Goal: Information Seeking & Learning: Learn about a topic

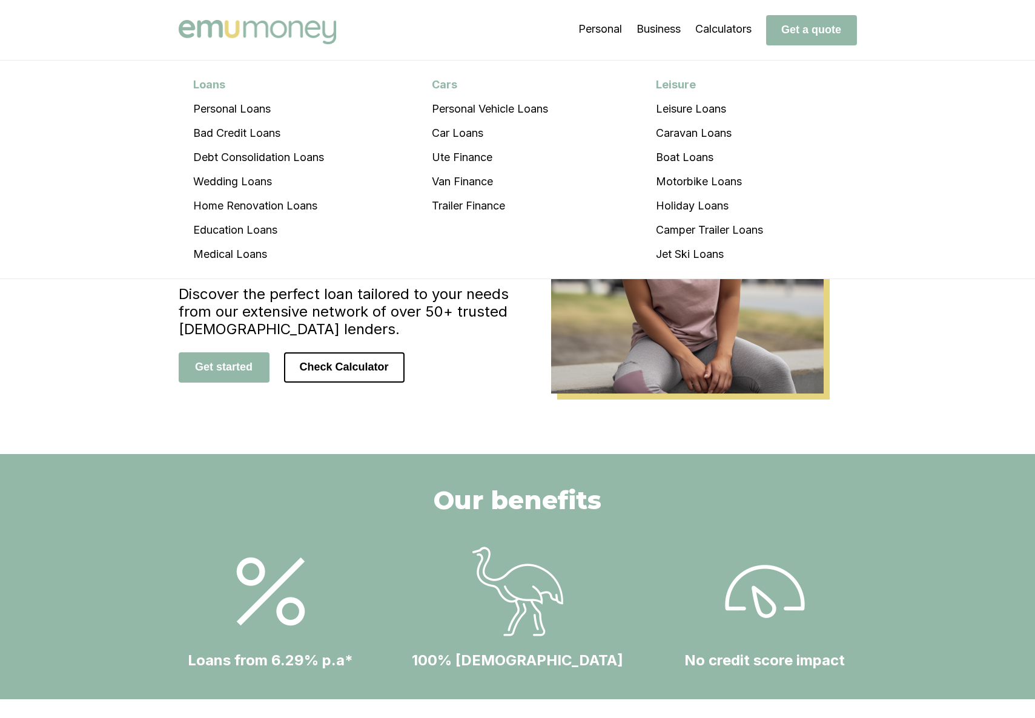
click at [706, 202] on li "Holiday Loans" at bounding box center [709, 206] width 136 height 24
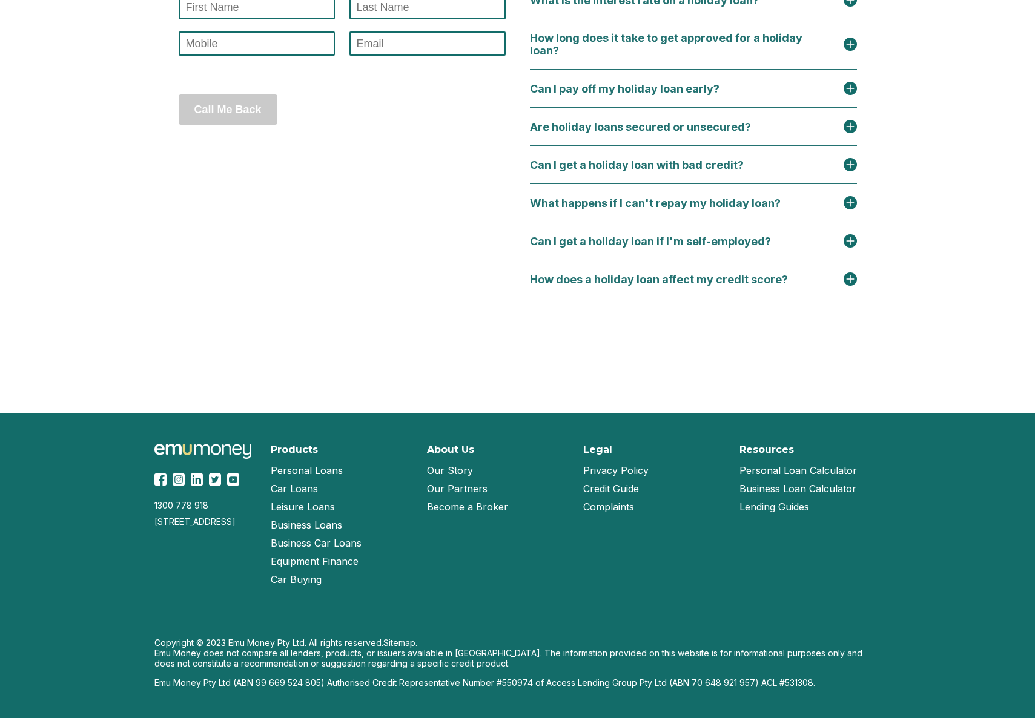
scroll to position [5432, 0]
click at [826, 480] on link "Personal Loan Calculator" at bounding box center [797, 470] width 117 height 18
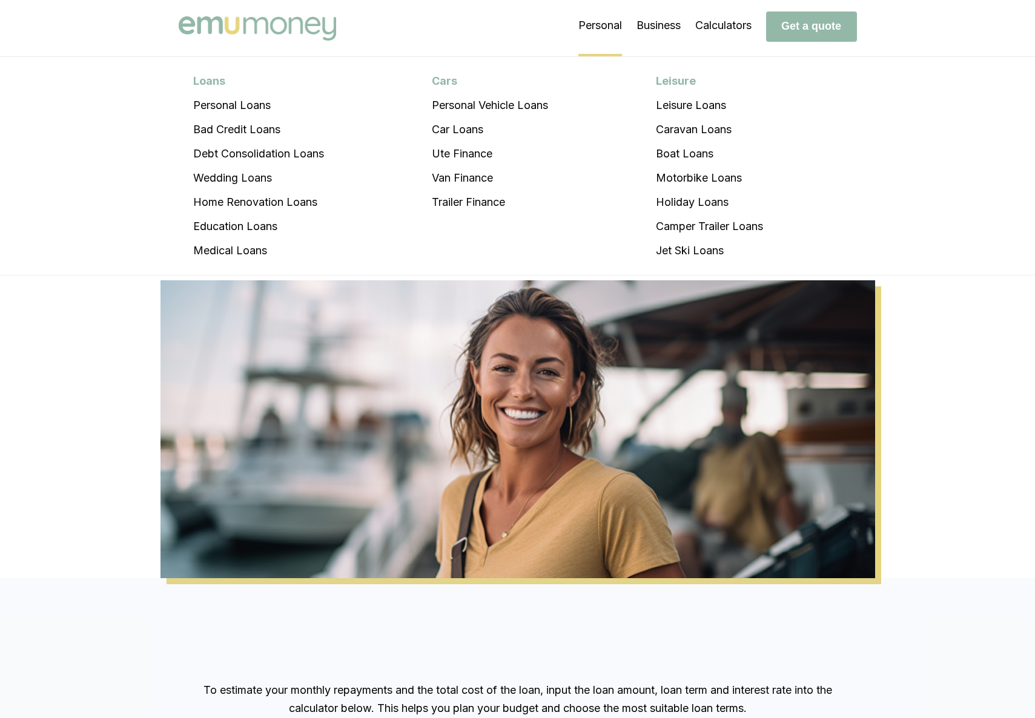
click at [590, 11] on li "Personal Loans Personal Loans Bad Credit Loans Debt Consolidation Loans Wedding…" at bounding box center [600, 26] width 44 height 61
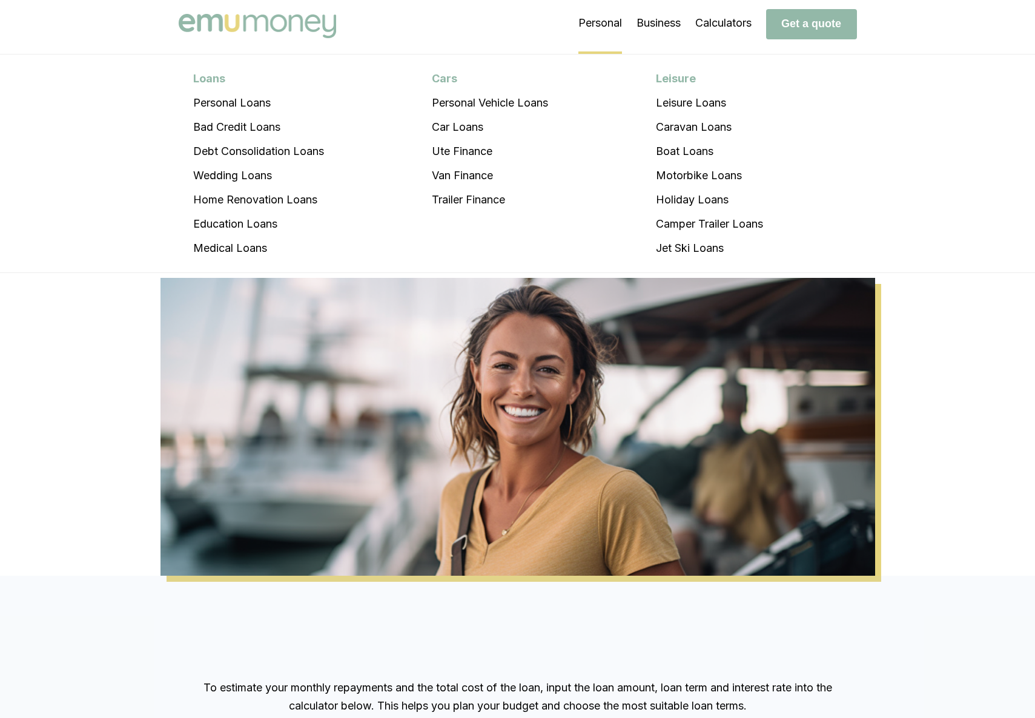
click at [592, 24] on li "Personal Loans Personal Loans Bad Credit Loans Debt Consolidation Loans Wedding…" at bounding box center [600, 23] width 44 height 61
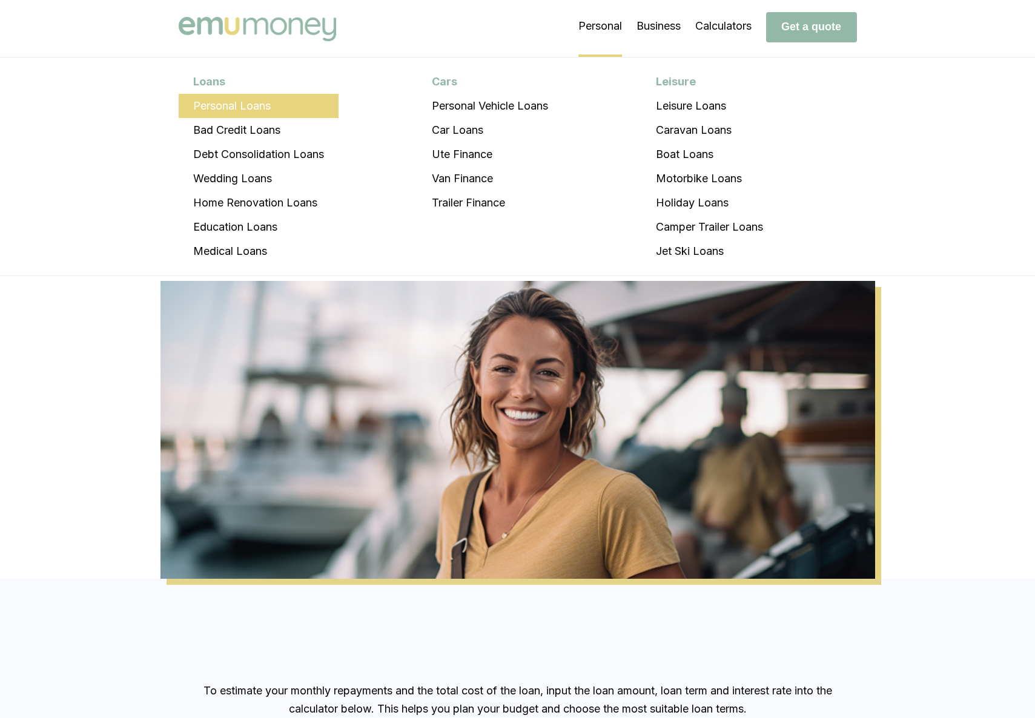
click at [236, 100] on li "Personal Loans" at bounding box center [259, 106] width 160 height 24
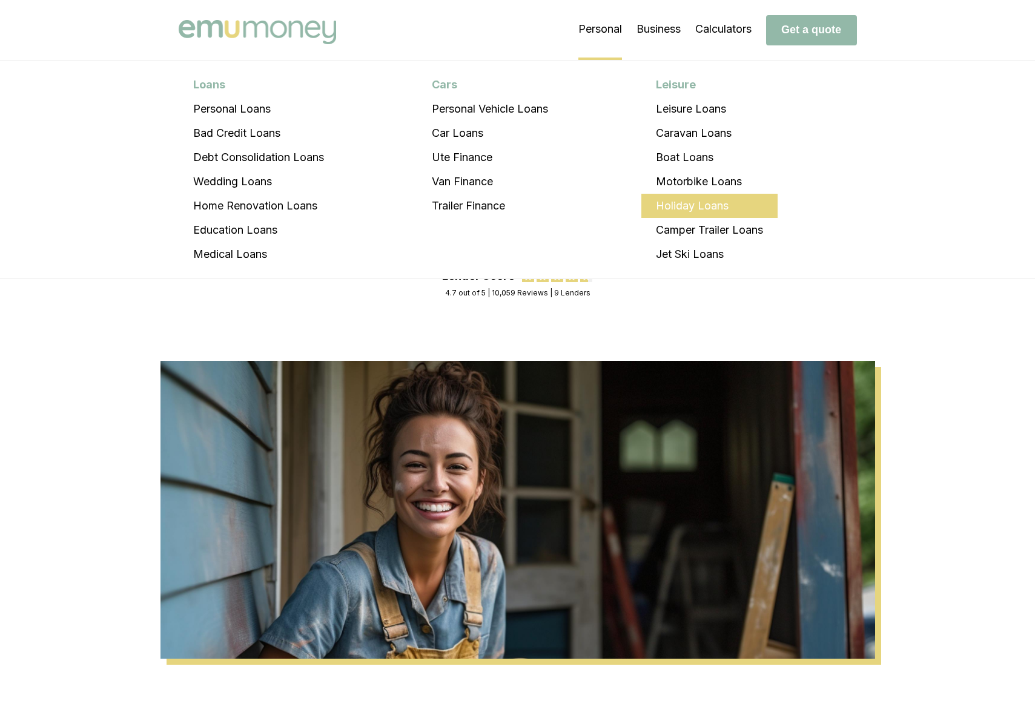
click at [723, 210] on li "Holiday Loans" at bounding box center [709, 206] width 136 height 24
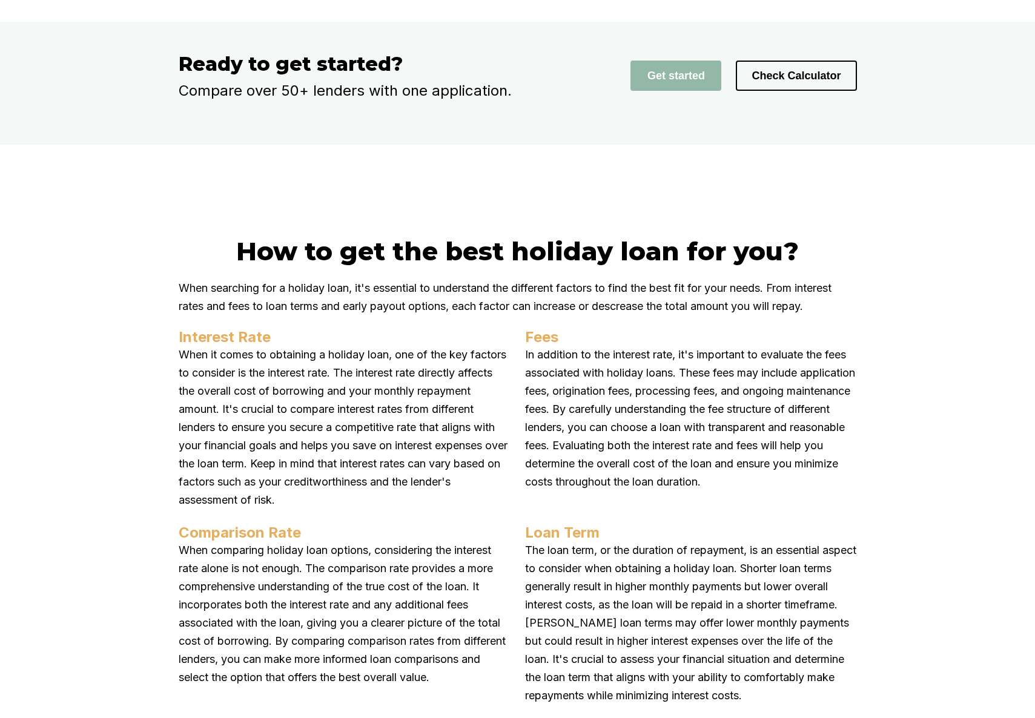
scroll to position [3905, 0]
